Goal: Task Accomplishment & Management: Complete application form

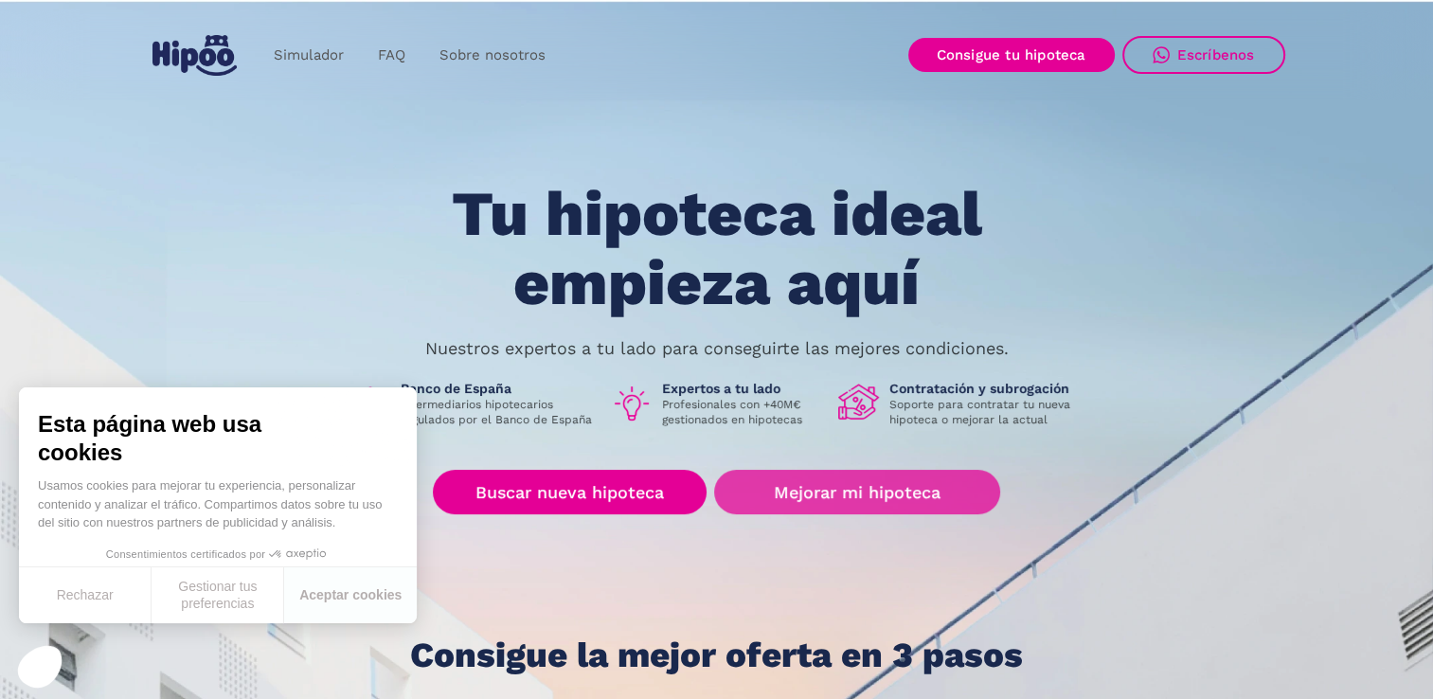
click at [830, 491] on link "Mejorar mi hipoteca" at bounding box center [856, 492] width 285 height 45
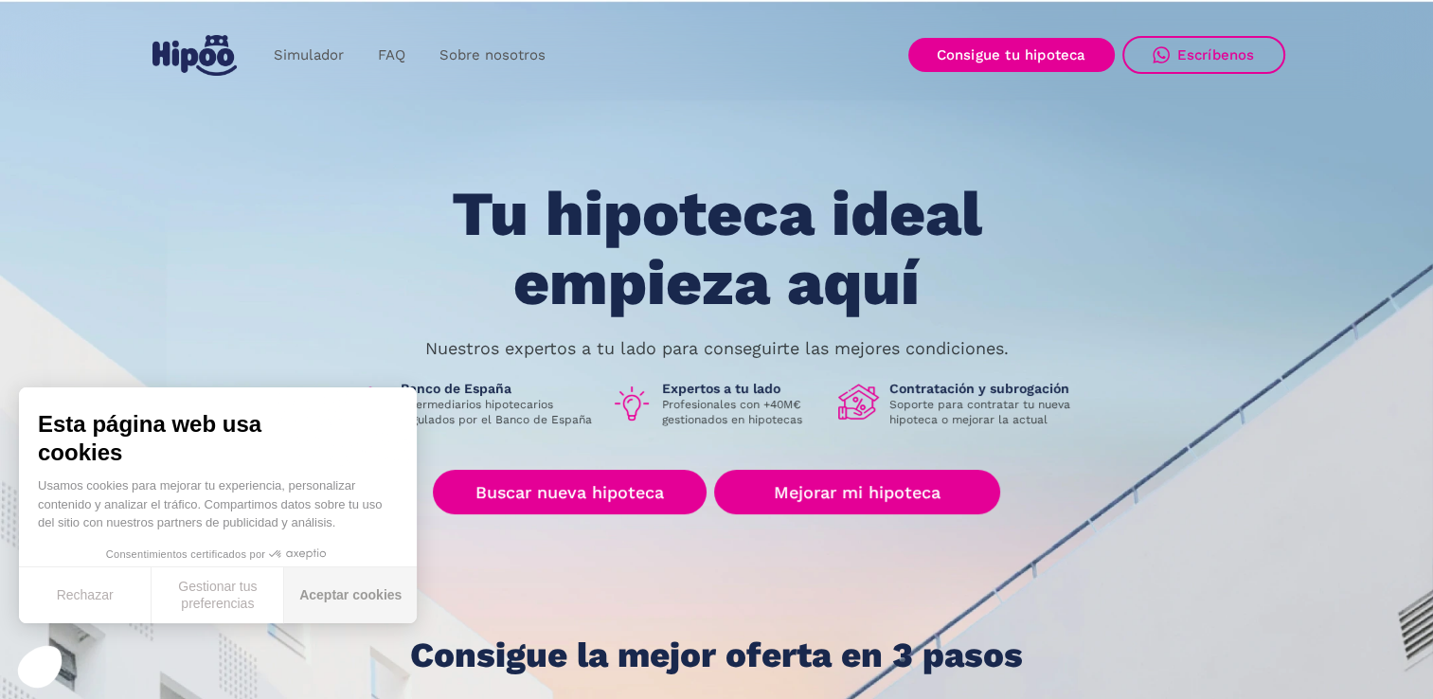
click at [322, 583] on button "Aceptar cookies" at bounding box center [350, 595] width 133 height 56
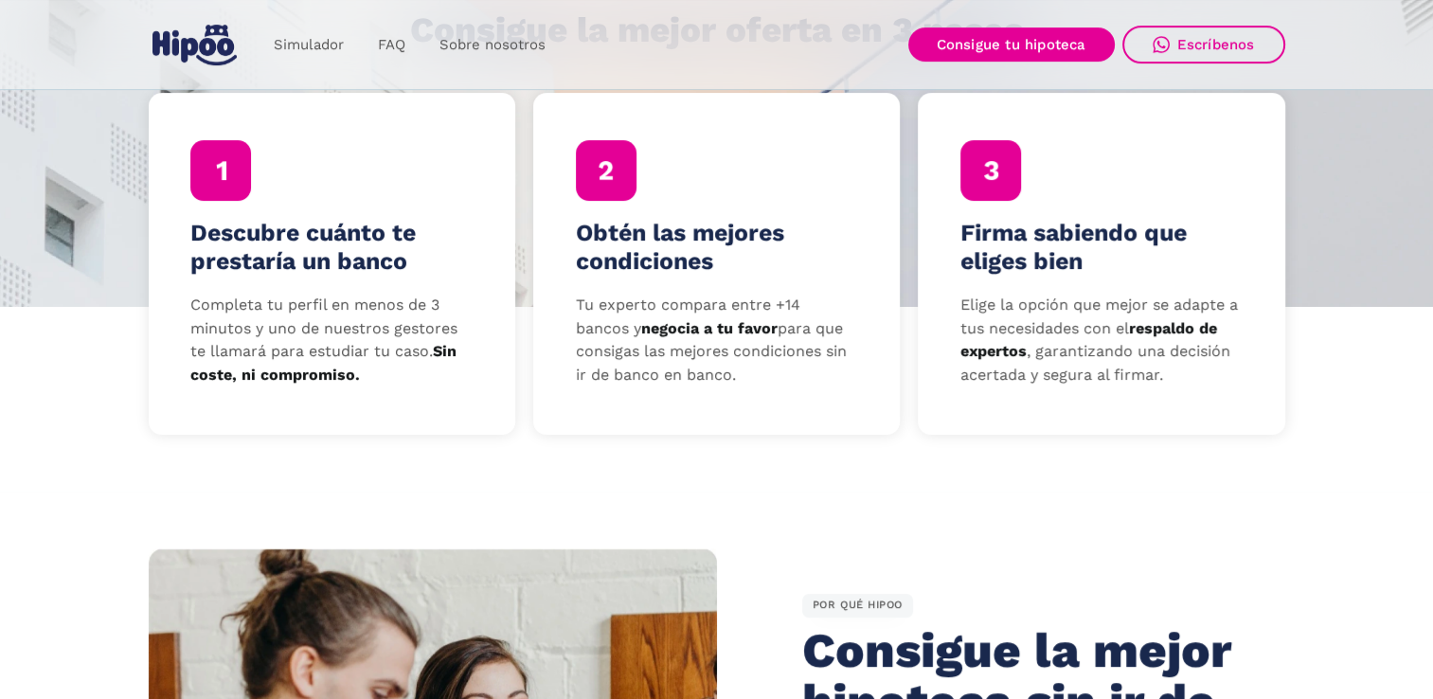
scroll to position [474, 0]
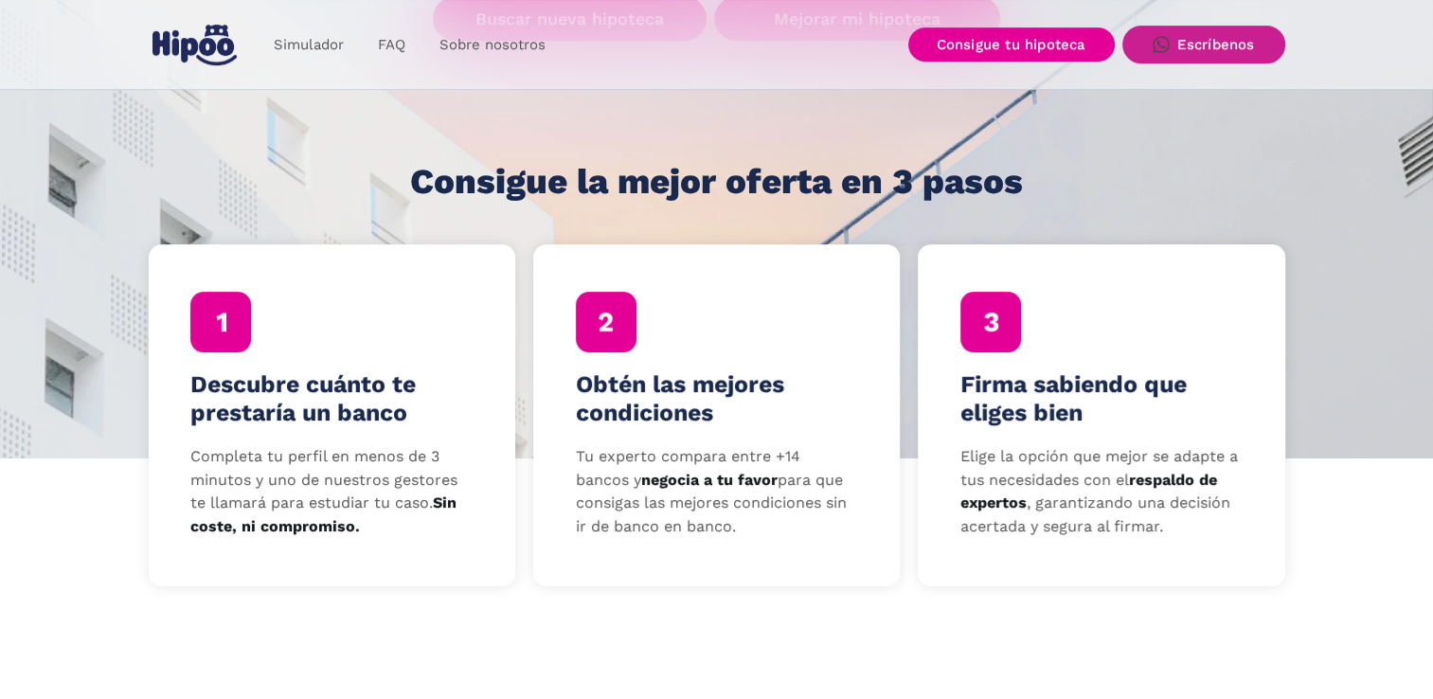
click at [1254, 28] on link "Escríbenos" at bounding box center [1203, 45] width 163 height 38
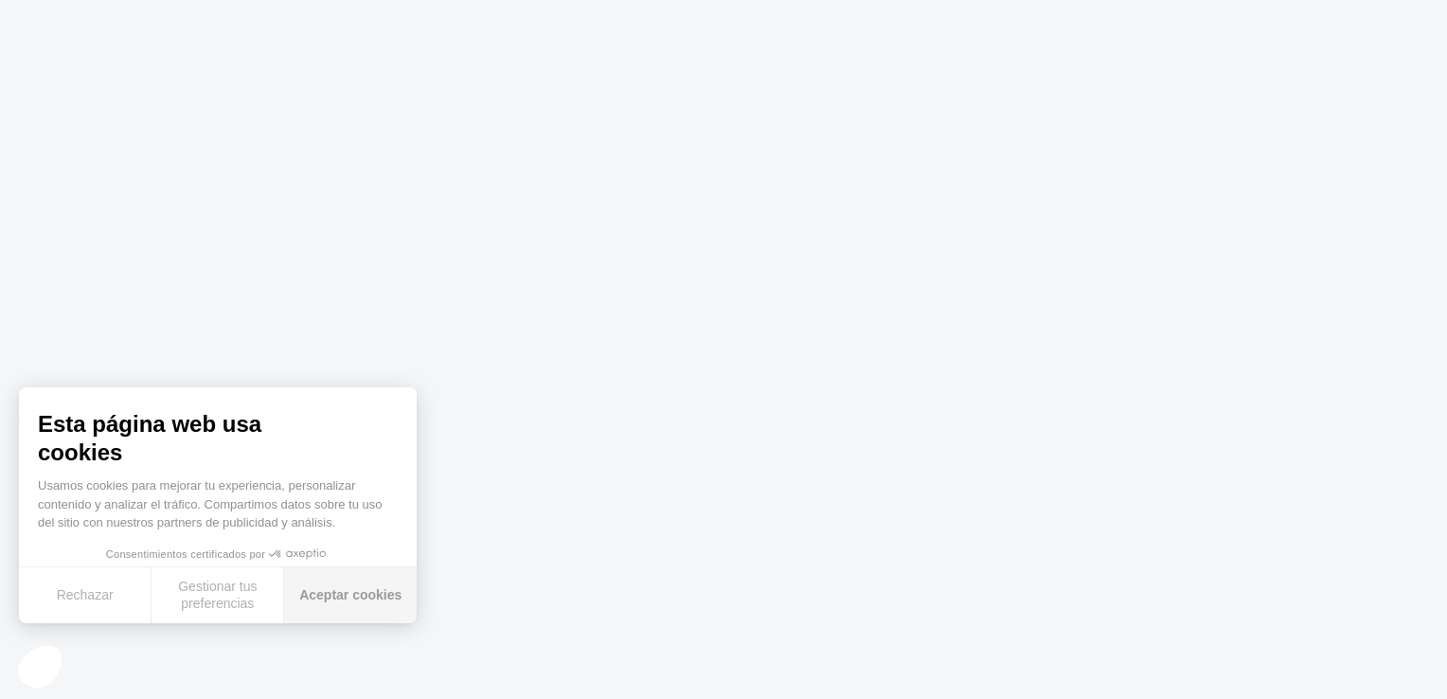
click at [332, 595] on button "Aceptar cookies" at bounding box center [350, 595] width 133 height 56
